Goal: Navigation & Orientation: Find specific page/section

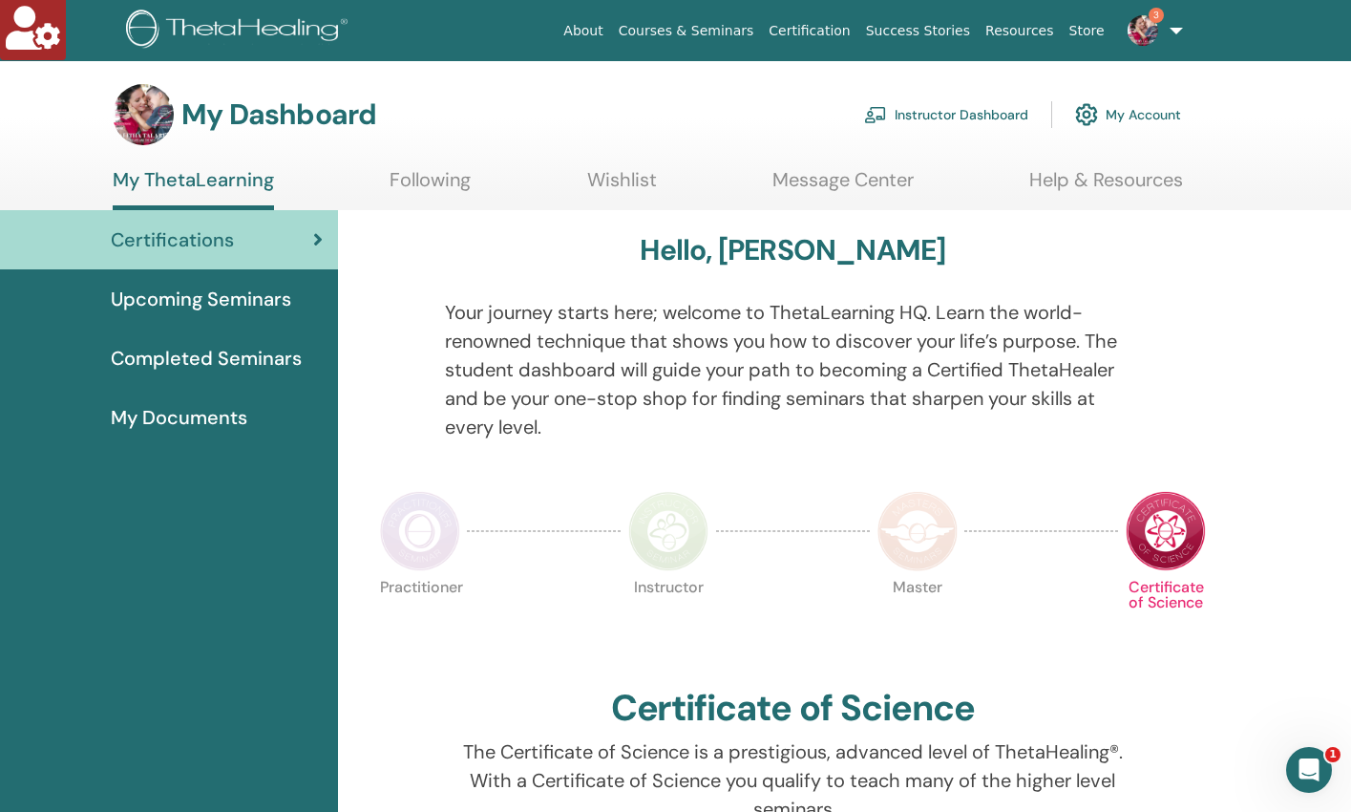
click at [988, 116] on link "Instructor Dashboard" at bounding box center [946, 115] width 164 height 42
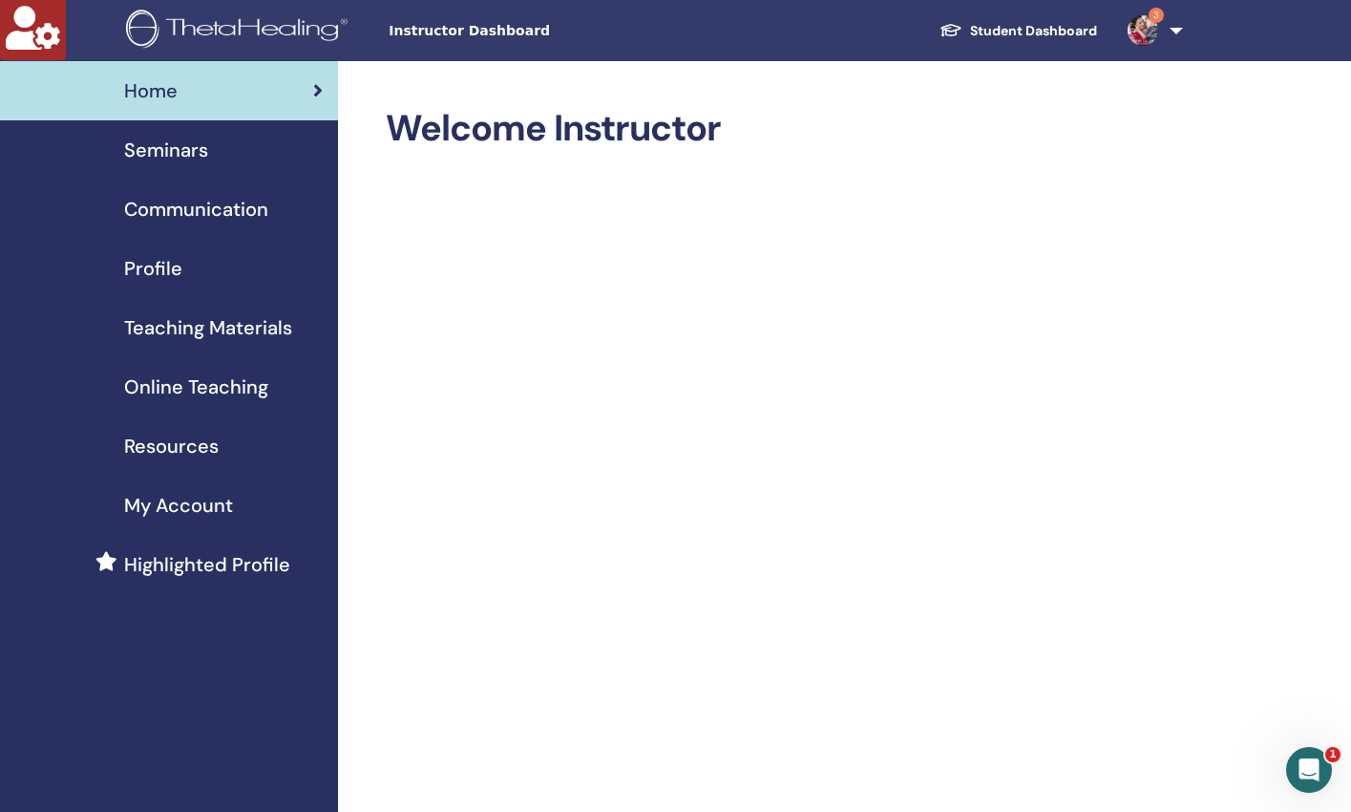
click at [179, 155] on span "Seminars" at bounding box center [166, 150] width 84 height 29
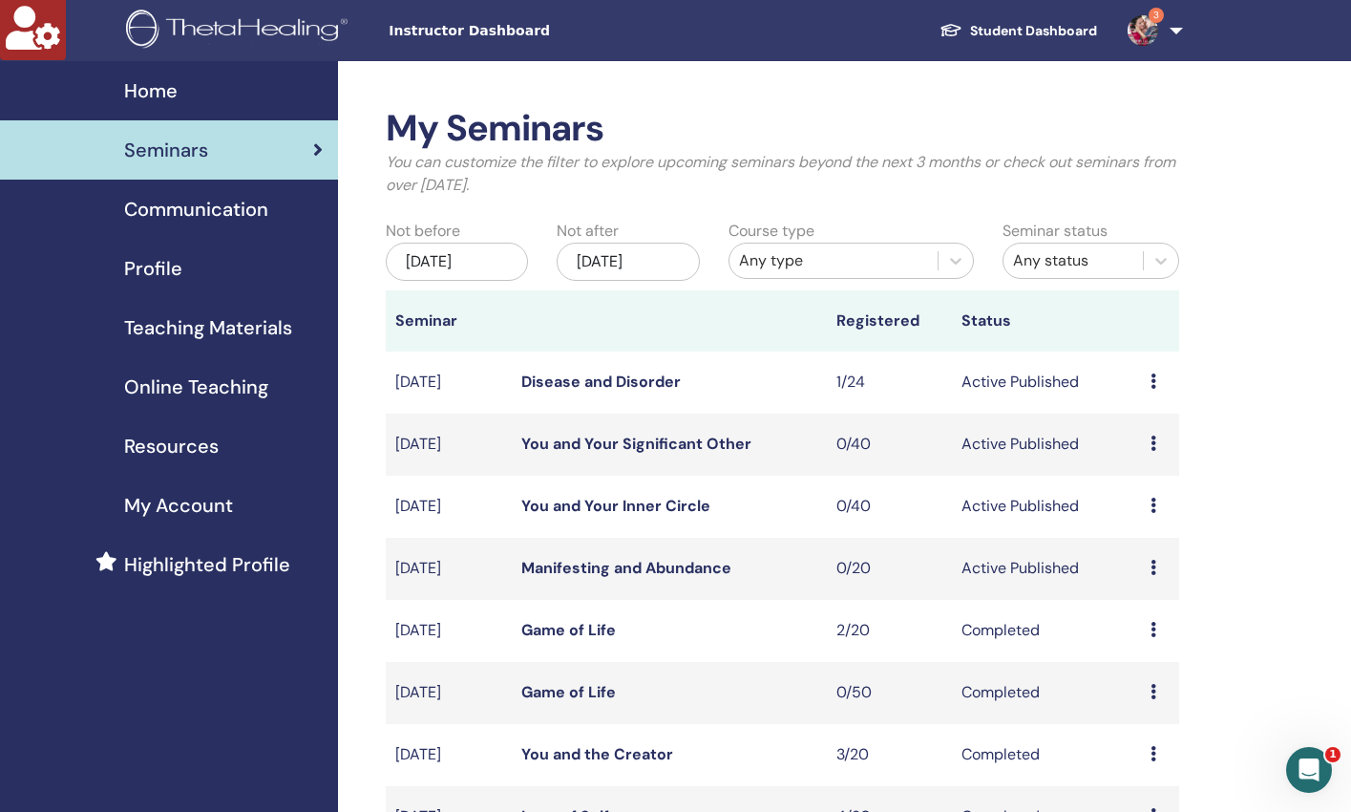
click at [653, 375] on link "Disease and Disorder" at bounding box center [600, 381] width 159 height 20
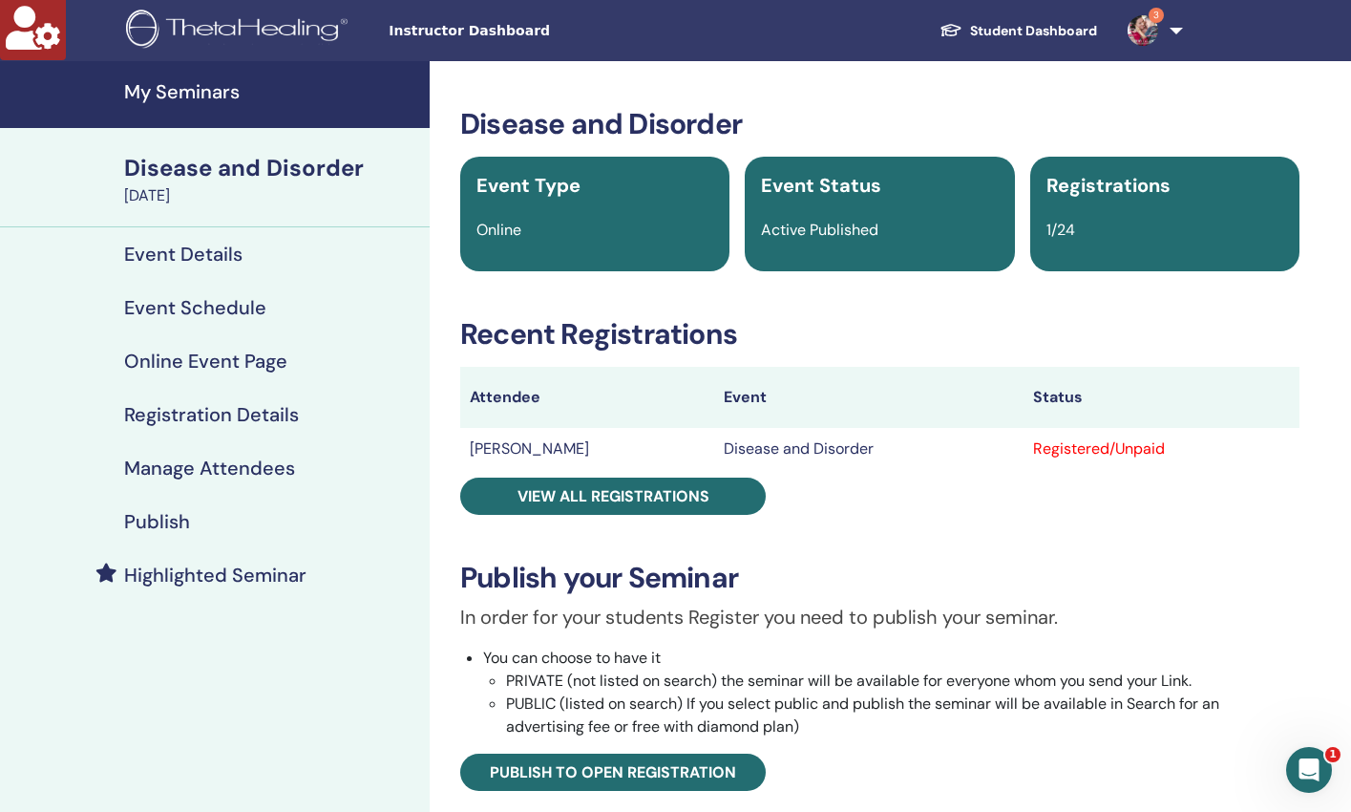
click at [233, 250] on h4 "Event Details" at bounding box center [183, 254] width 118 height 23
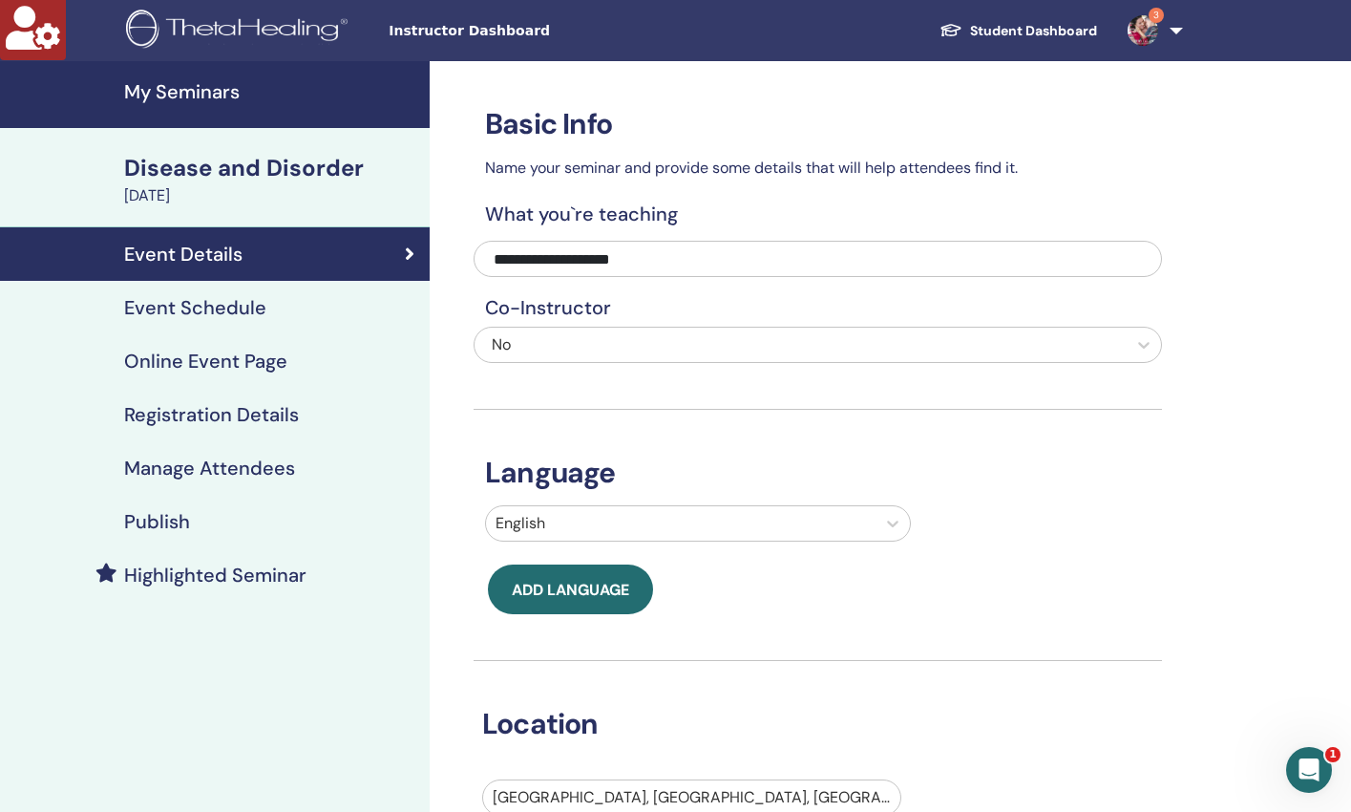
click at [209, 309] on h4 "Event Schedule" at bounding box center [195, 307] width 142 height 23
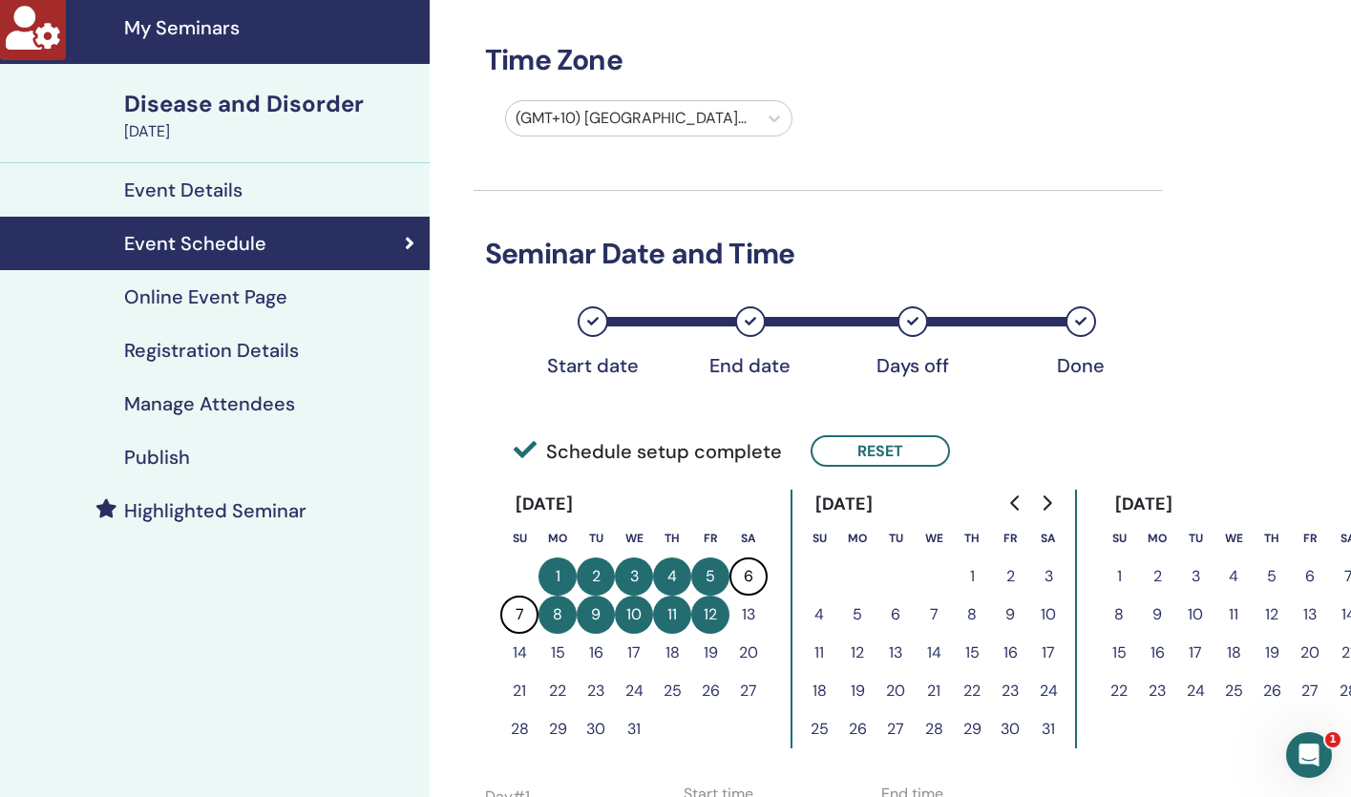
scroll to position [342, 0]
